Goal: Register for event/course

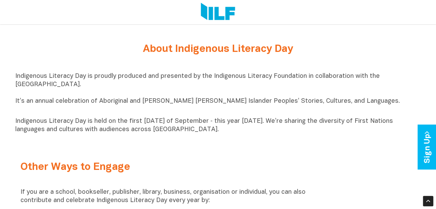
scroll to position [520, 0]
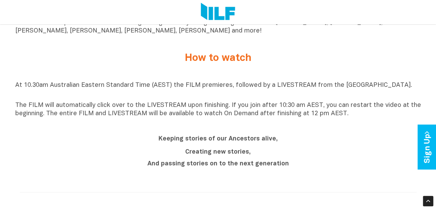
click at [303, 164] on div "Creating new stories, And passing stories on to the next generation" at bounding box center [218, 158] width 260 height 20
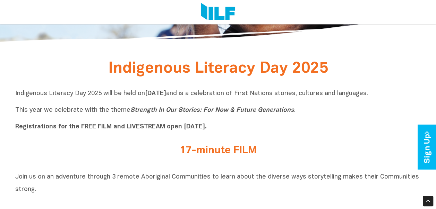
scroll to position [104, 0]
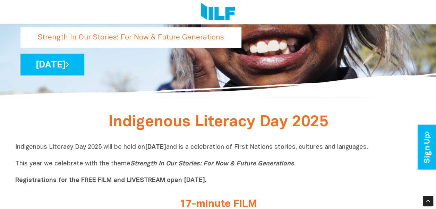
click at [278, 155] on p "Indigenous Literacy Day 2025 will be held [DATE][DATE] and is a celebration of …" at bounding box center [218, 164] width 406 height 42
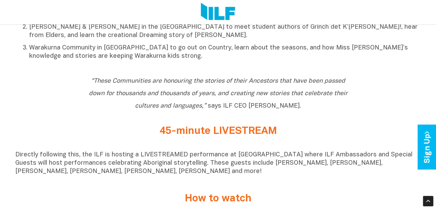
scroll to position [381, 0]
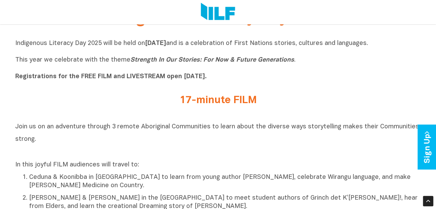
click at [125, 76] on b "Registrations for the FREE FILM and LIVESTREAM open [DATE]." at bounding box center [110, 77] width 191 height 6
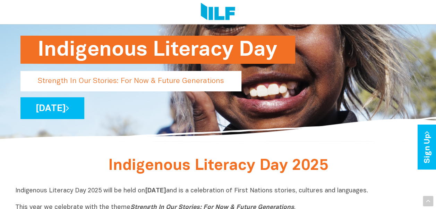
scroll to position [69, 0]
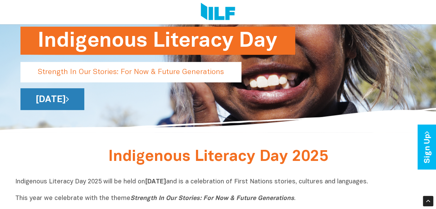
click at [84, 98] on link "[DATE]" at bounding box center [52, 99] width 64 height 22
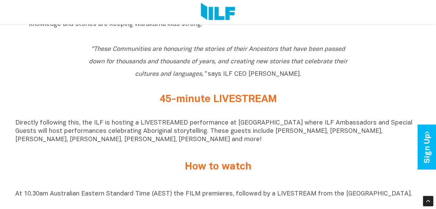
scroll to position [376, 0]
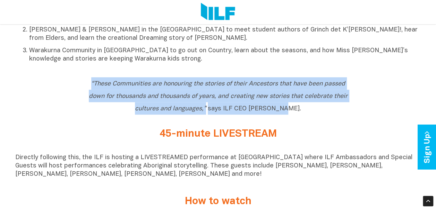
drag, startPoint x: 82, startPoint y: 82, endPoint x: 335, endPoint y: 122, distance: 255.5
click at [335, 118] on div "“These Communities are honouring the stories of their Ancestors that have been …" at bounding box center [218, 97] width 270 height 41
copy span "“These Communities are honouring the stories of their Ancestors that have been …"
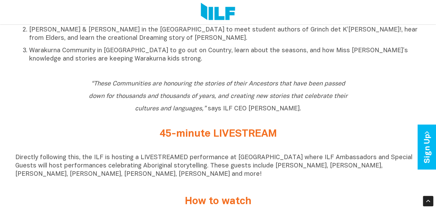
click at [313, 63] on p "Warakurna Community in [GEOGRAPHIC_DATA] to go out on Country, learn about the …" at bounding box center [225, 55] width 392 height 17
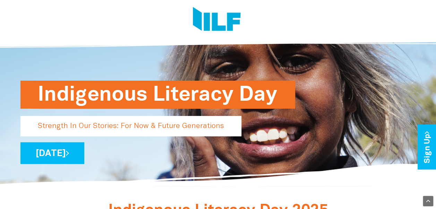
scroll to position [0, 0]
